Goal: Check status: Check status

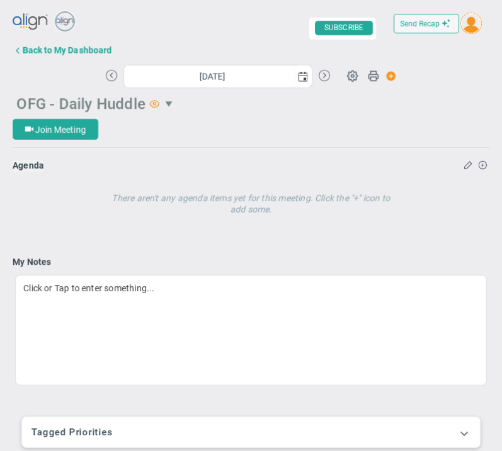
click at [169, 103] on span "select" at bounding box center [170, 104] width 10 height 10
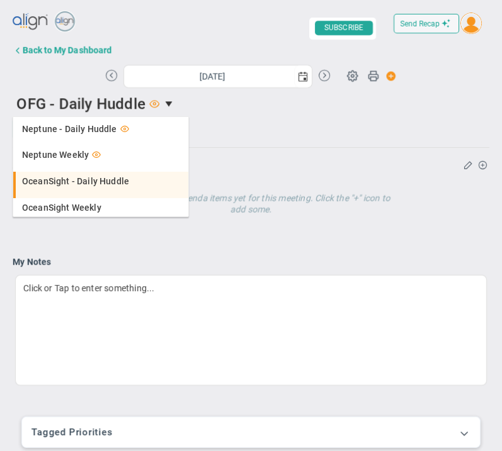
click at [122, 181] on span "OceanSight - Daily Huddle" at bounding box center [75, 181] width 107 height 9
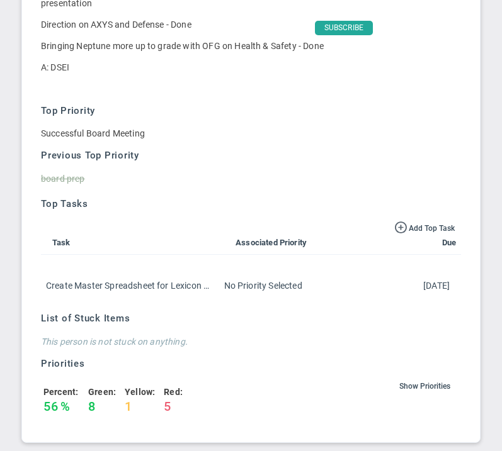
scroll to position [965, 0]
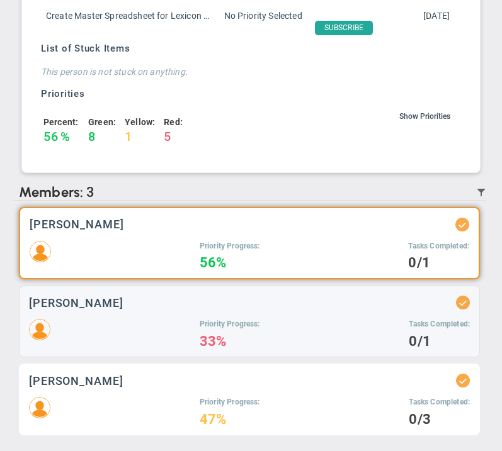
click at [231, 406] on h5 "Priority Progress:" at bounding box center [230, 402] width 60 height 11
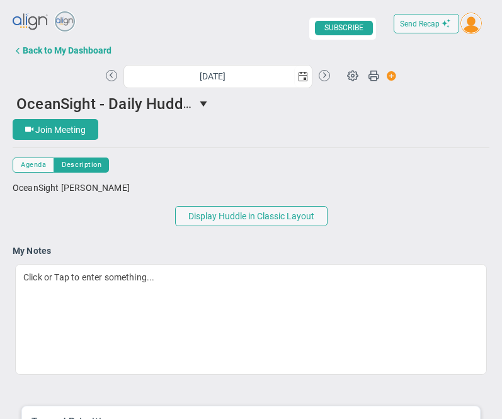
click at [326, 69] on div "[DATE]" at bounding box center [218, 76] width 224 height 22
click at [324, 76] on button at bounding box center [323, 75] width 11 height 11
click at [326, 76] on button at bounding box center [323, 75] width 11 height 11
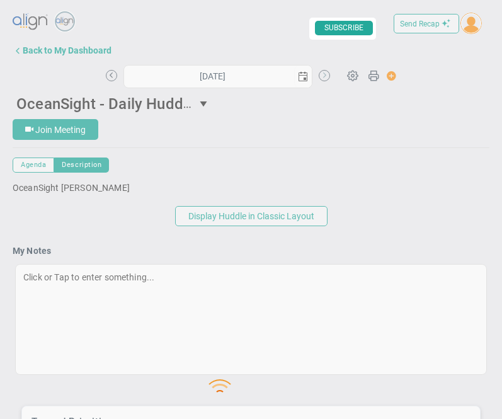
click at [326, 76] on div at bounding box center [251, 378] width 502 height 789
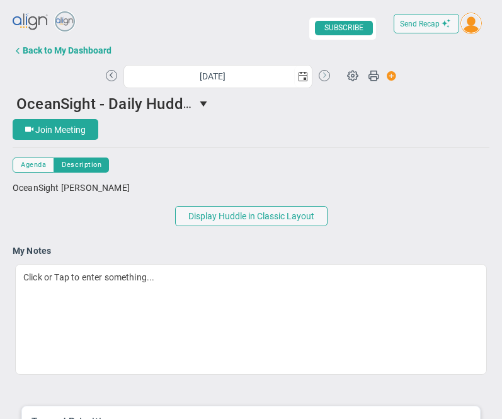
click at [326, 76] on button at bounding box center [323, 75] width 11 height 11
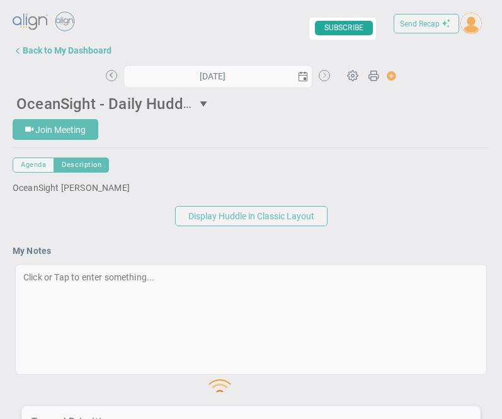
click at [326, 76] on div at bounding box center [251, 378] width 502 height 789
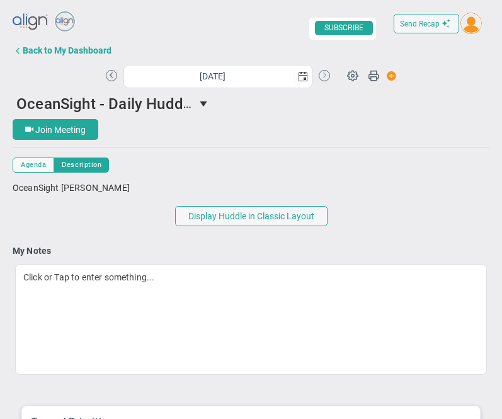
click at [326, 76] on button at bounding box center [323, 75] width 11 height 11
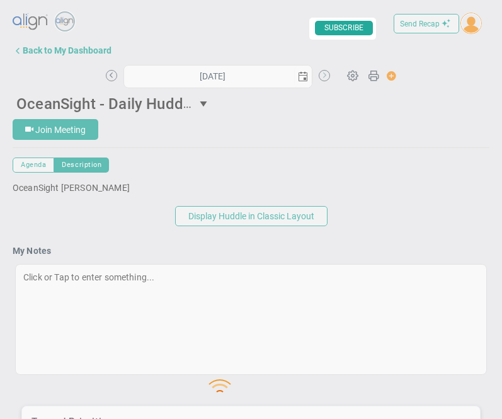
click at [326, 76] on div at bounding box center [251, 378] width 502 height 789
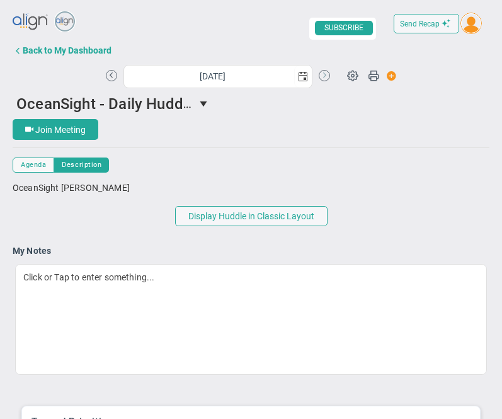
click at [326, 76] on button at bounding box center [323, 75] width 11 height 11
click at [112, 77] on button at bounding box center [111, 75] width 11 height 11
click at [324, 78] on button at bounding box center [323, 75] width 11 height 11
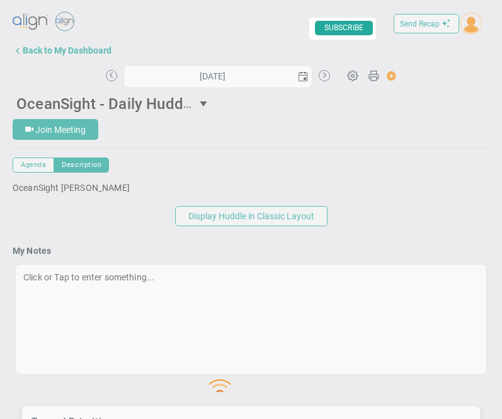
type input "[DATE]"
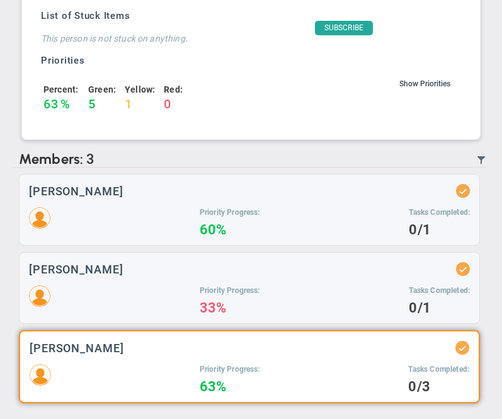
scroll to position [906, 0]
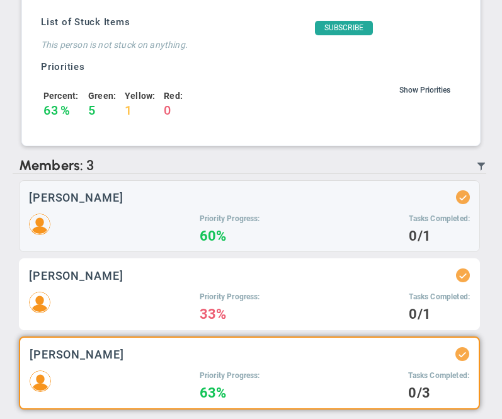
click at [123, 279] on h3 "[PERSON_NAME]" at bounding box center [76, 275] width 94 height 12
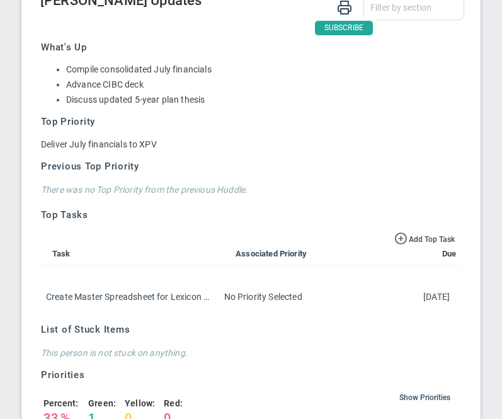
scroll to position [516, 0]
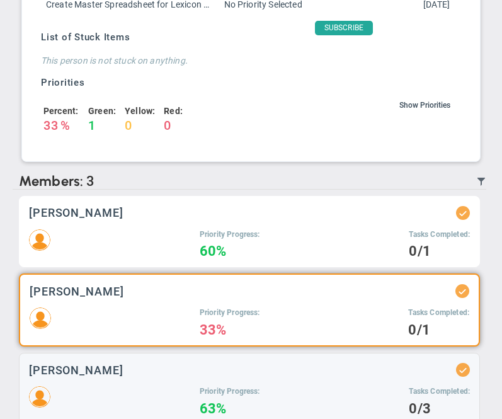
click at [196, 249] on div "Priority Progress: 60% Tasks Completed: 0/1" at bounding box center [249, 243] width 441 height 28
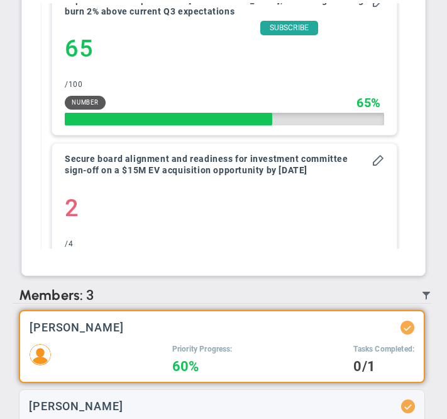
scroll to position [462, 0]
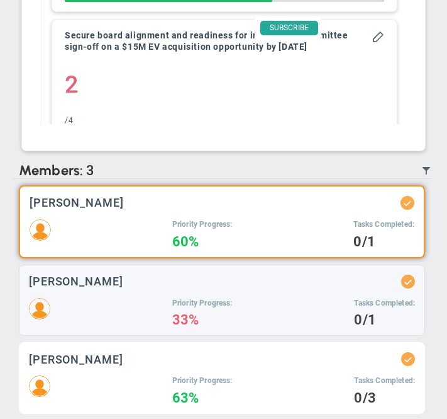
click at [222, 356] on div "[PERSON_NAME]" at bounding box center [222, 359] width 386 height 14
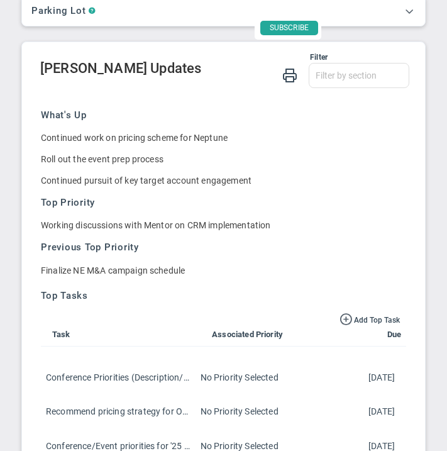
scroll to position [449, 0]
